Goal: Navigation & Orientation: Find specific page/section

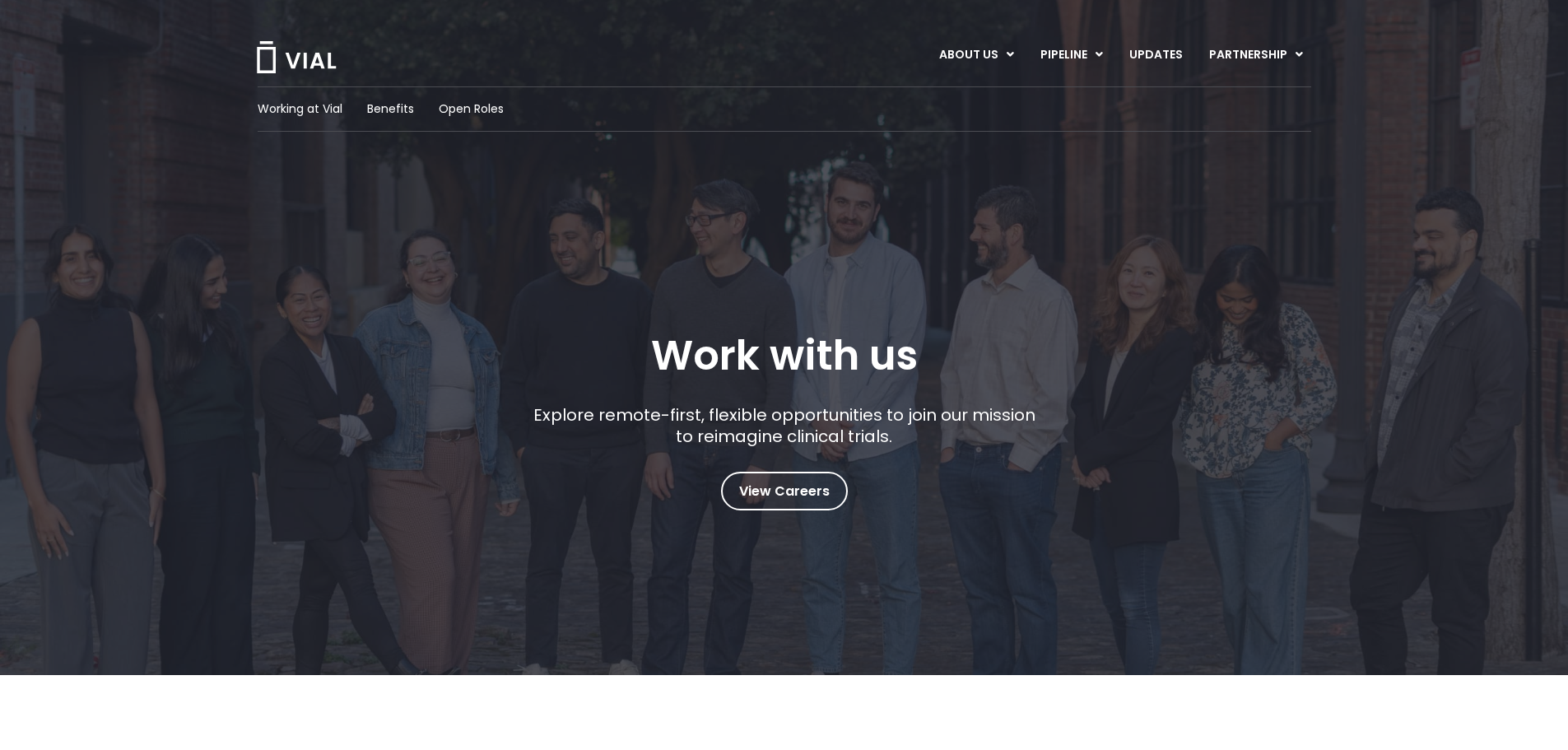
scroll to position [659, 0]
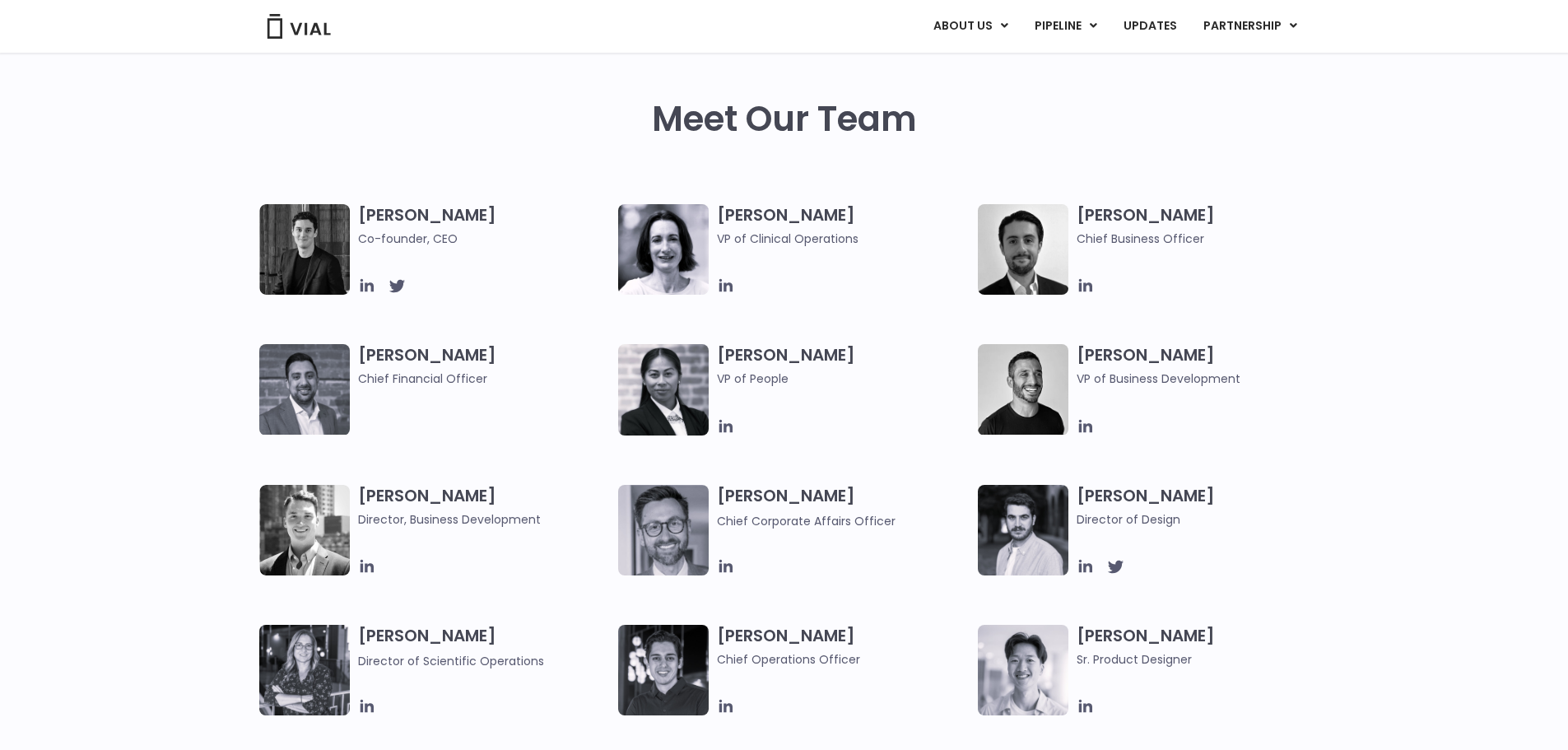
scroll to position [741, 0]
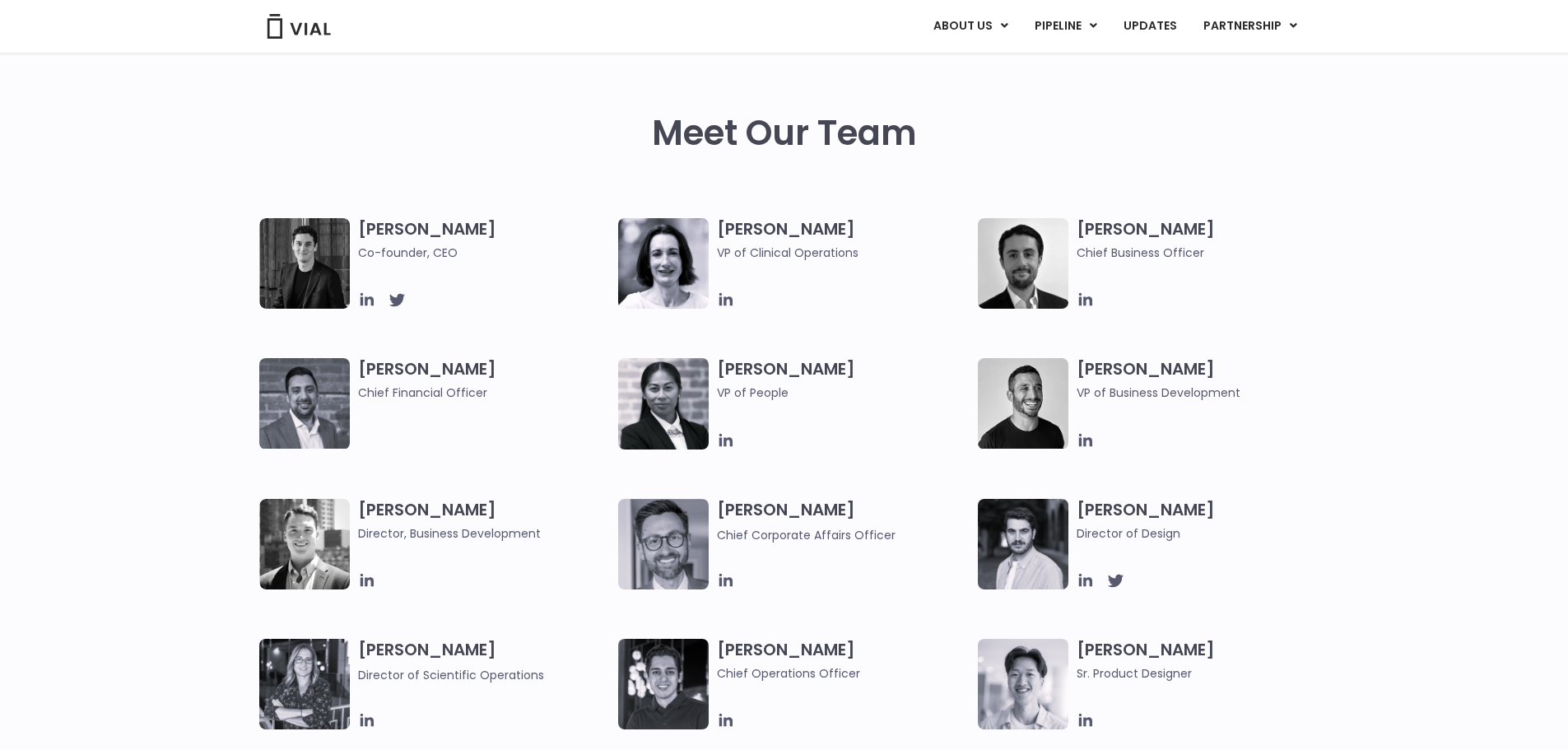
click at [387, 231] on h3 "[PERSON_NAME] Co-founder, CEO" at bounding box center [485, 240] width 253 height 43
click at [365, 296] on icon at bounding box center [367, 299] width 18 height 18
